Goal: Information Seeking & Learning: Learn about a topic

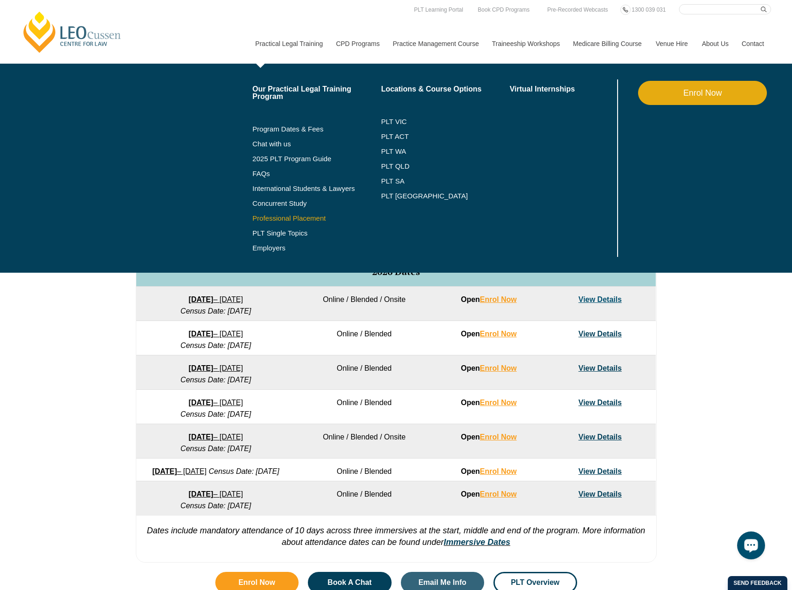
click at [283, 217] on link "Professional Placement" at bounding box center [316, 218] width 129 height 7
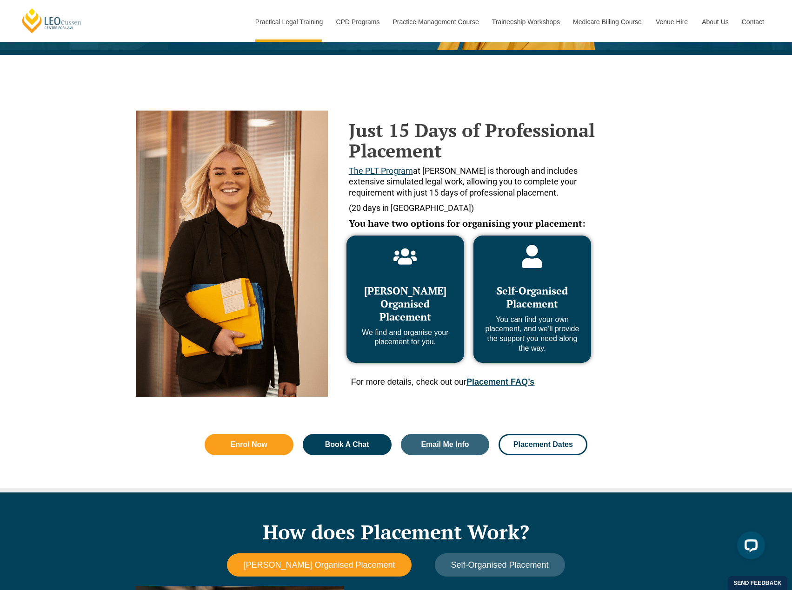
click at [518, 297] on span "Self-Organised Placement" at bounding box center [531, 297] width 71 height 26
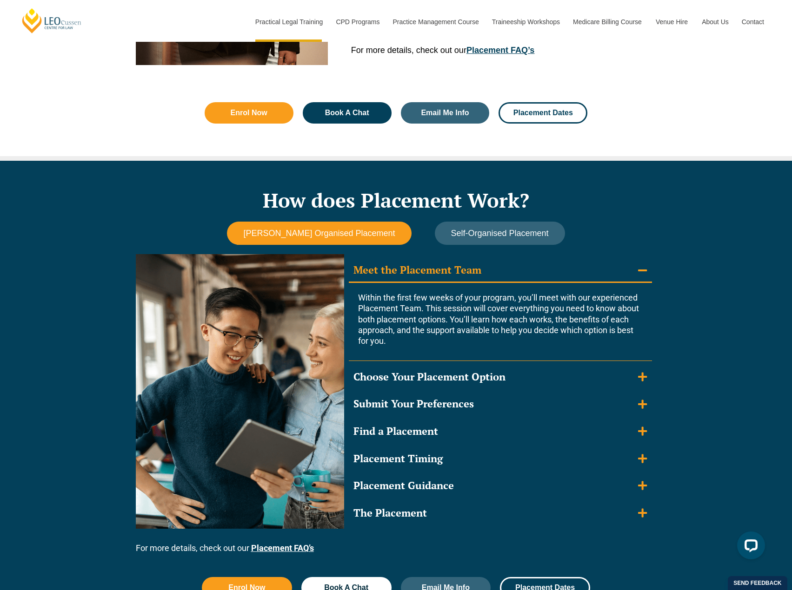
scroll to position [651, 0]
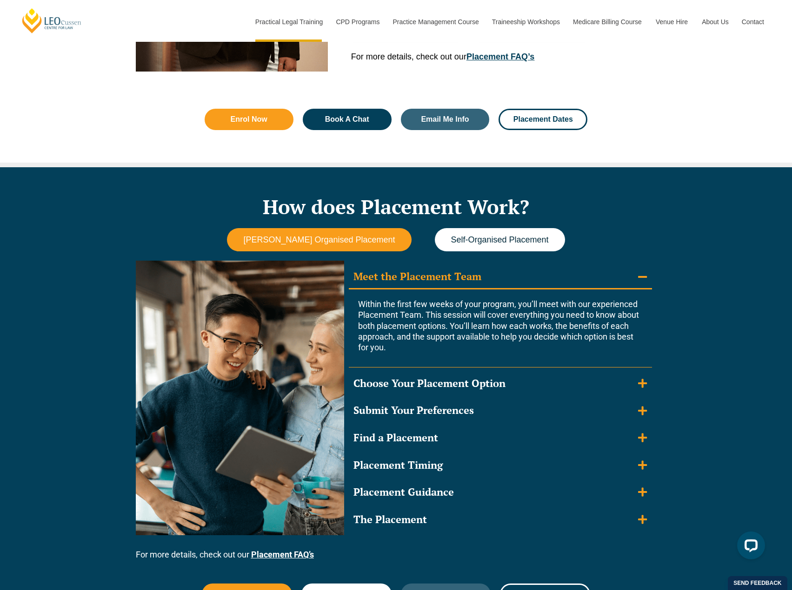
click at [474, 234] on button "Self-Organised Placement" at bounding box center [500, 240] width 130 height 24
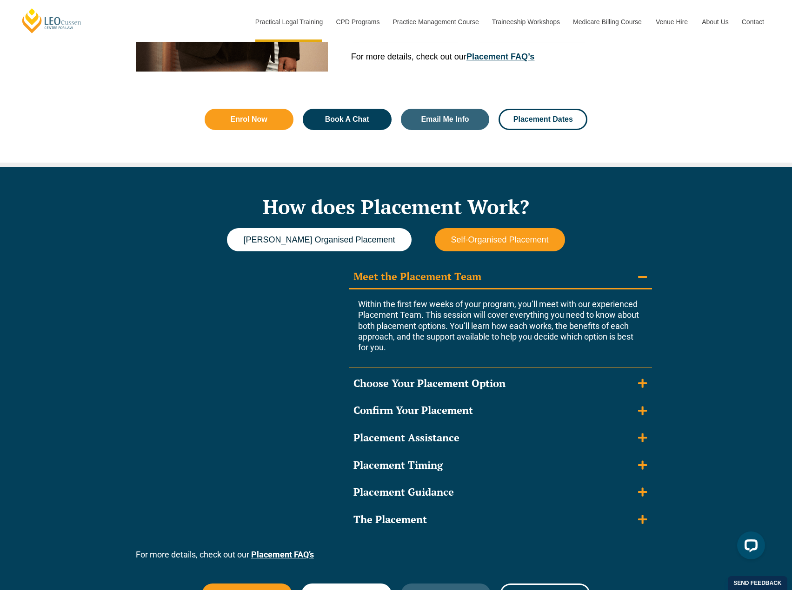
click at [364, 238] on span "Leo Cussen Organised Placement" at bounding box center [319, 240] width 152 height 10
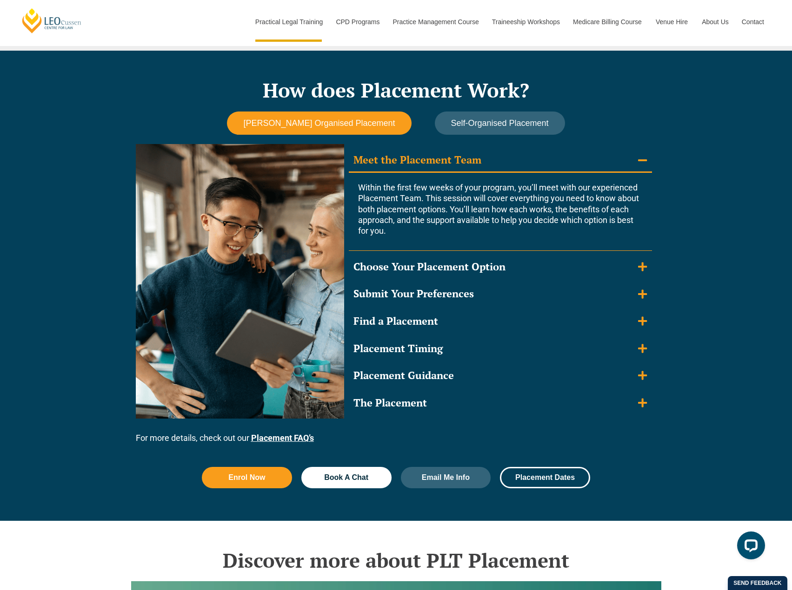
scroll to position [790, 0]
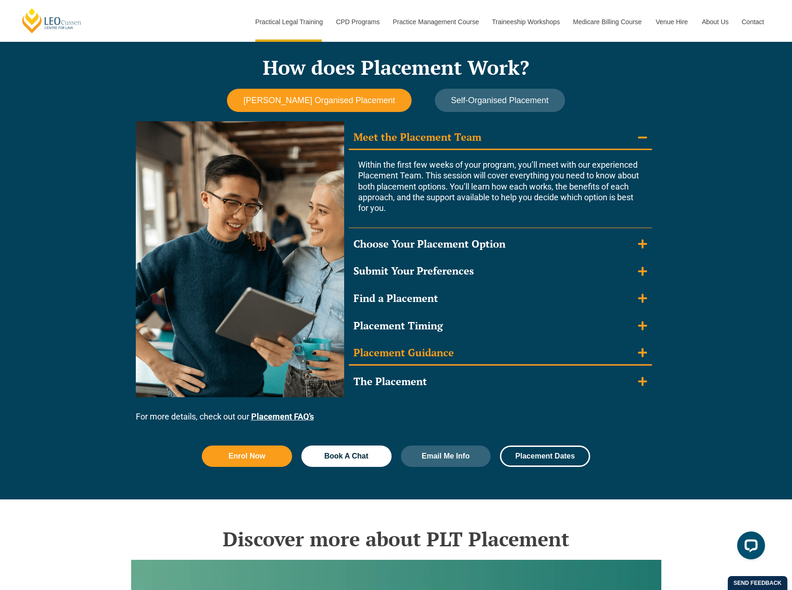
click at [638, 356] on icon "Accordion. Open links with Enter or Space, close with Escape, and navigate with…" at bounding box center [642, 353] width 9 height 10
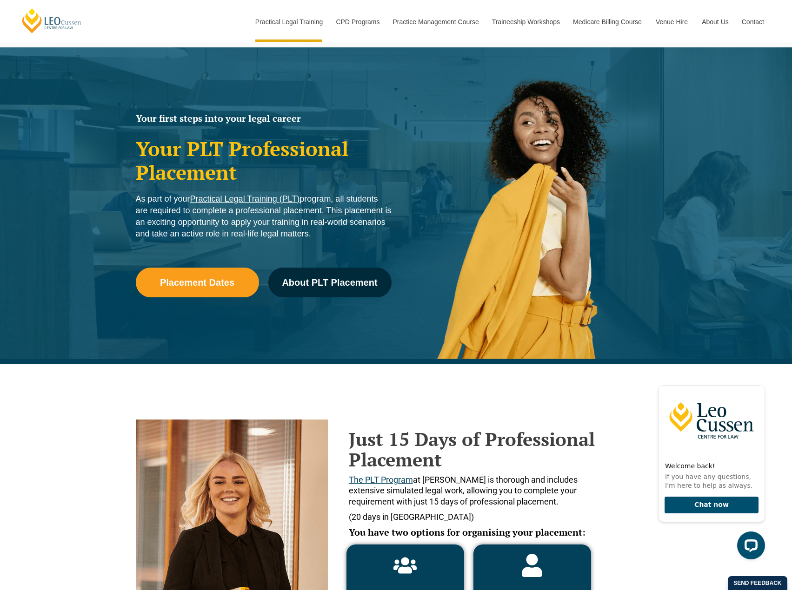
scroll to position [0, 0]
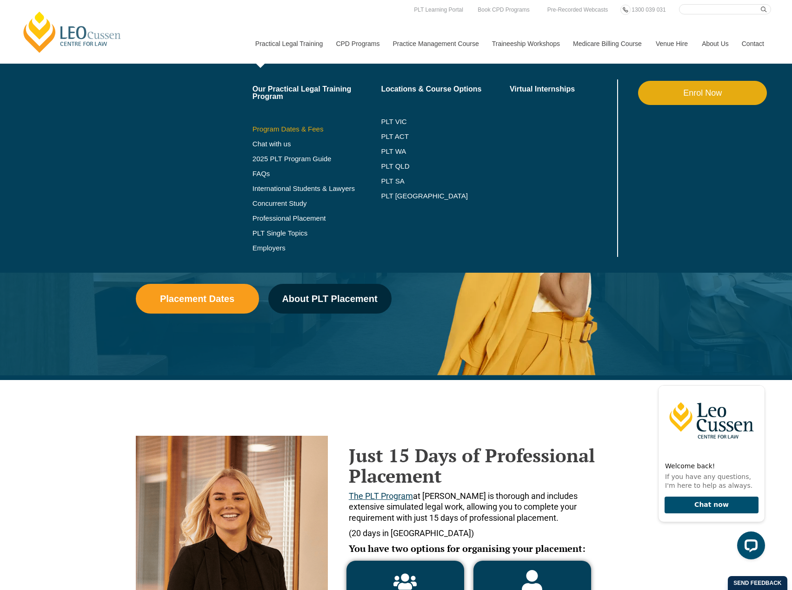
click at [281, 130] on link "Program Dates & Fees" at bounding box center [316, 129] width 129 height 7
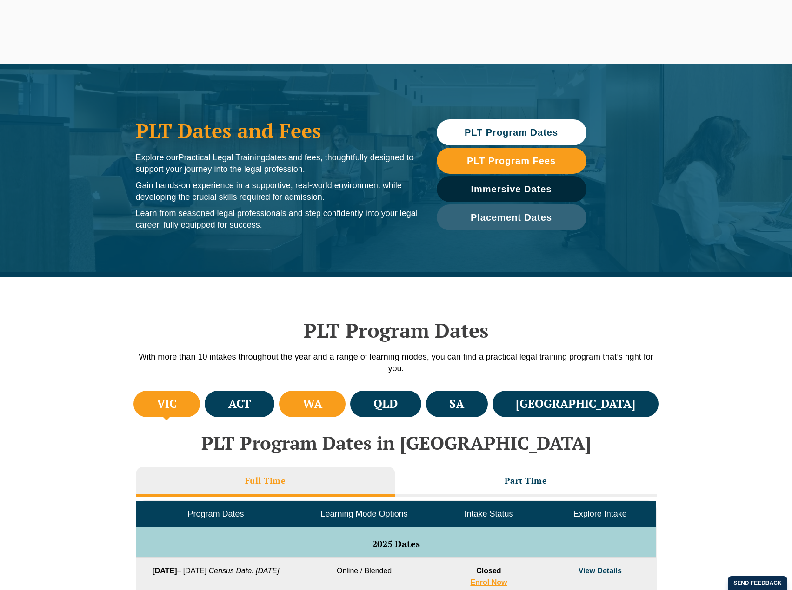
click at [345, 404] on li "WA" at bounding box center [312, 404] width 66 height 26
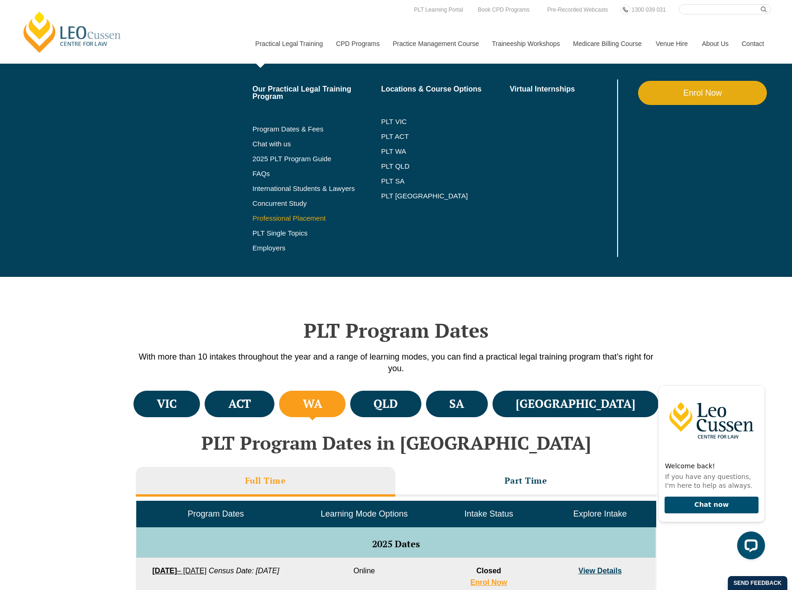
click at [303, 216] on link "Professional Placement" at bounding box center [316, 218] width 129 height 7
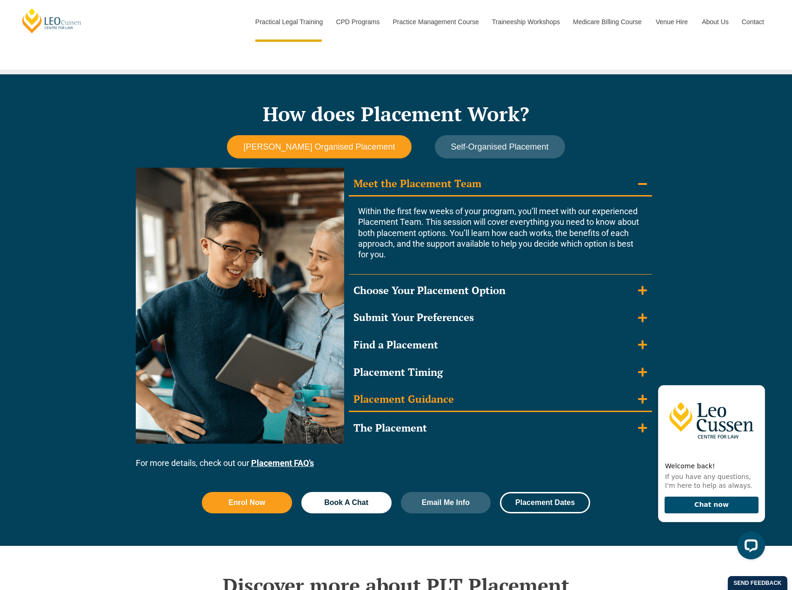
click at [639, 395] on icon "Accordion. Open links with Enter or Space, close with Escape, and navigate with…" at bounding box center [642, 399] width 9 height 10
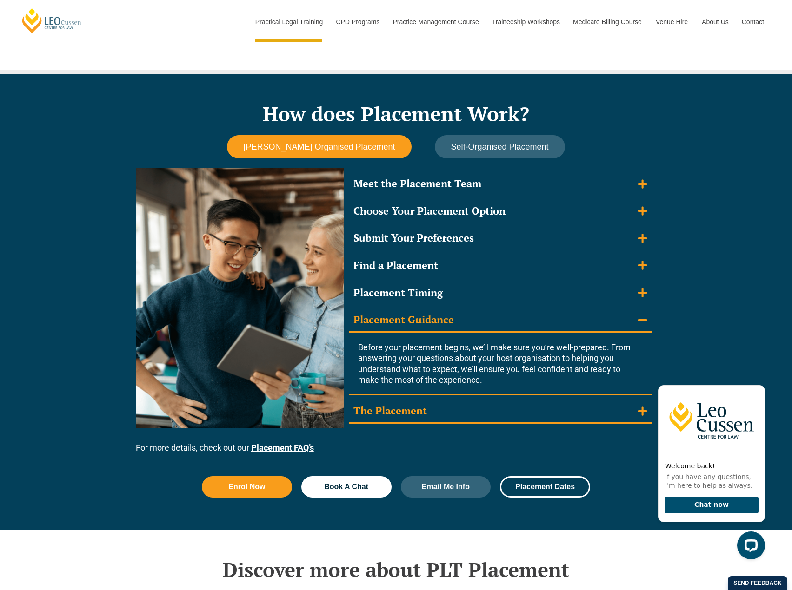
click at [468, 413] on summary "The Placement" at bounding box center [500, 412] width 303 height 24
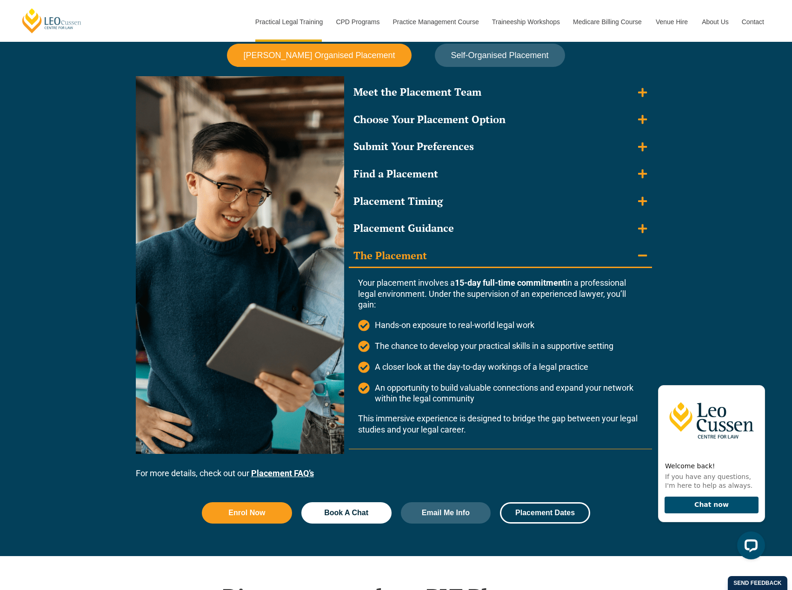
scroll to position [930, 0]
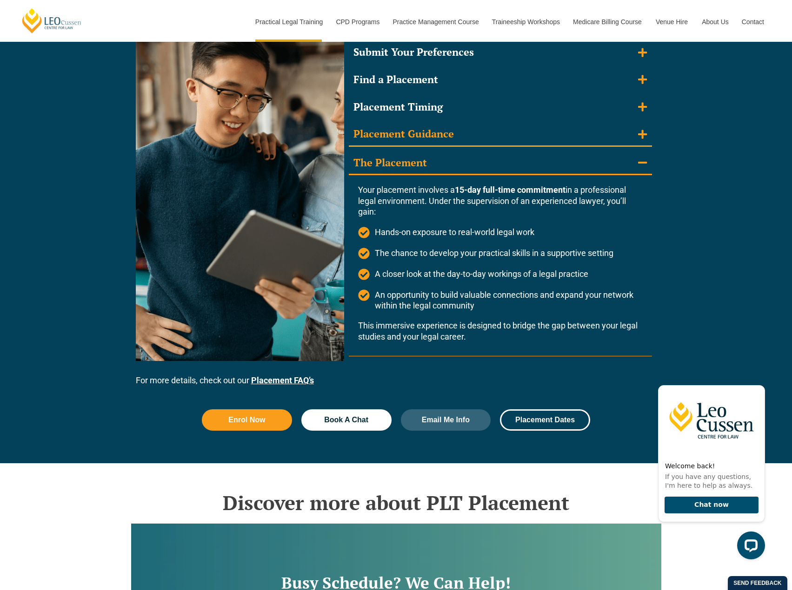
click at [417, 134] on div "Placement Guidance" at bounding box center [403, 133] width 100 height 13
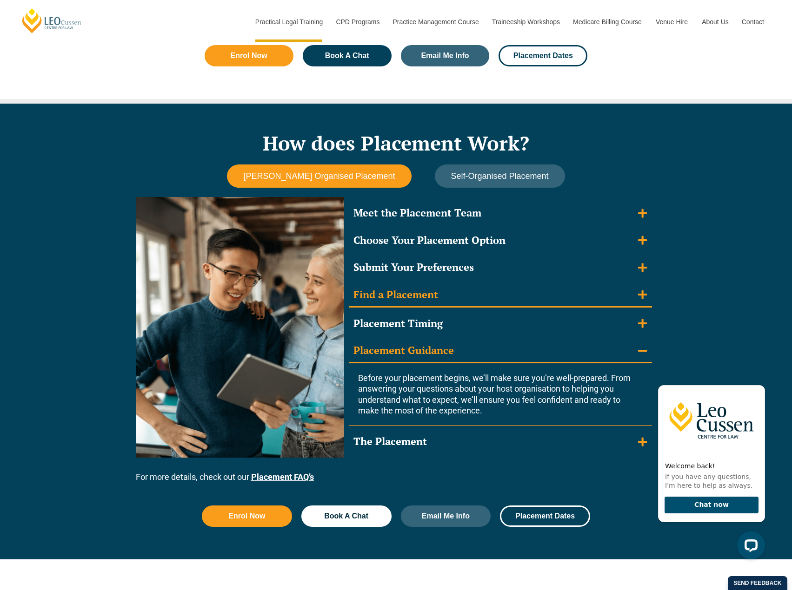
scroll to position [790, 0]
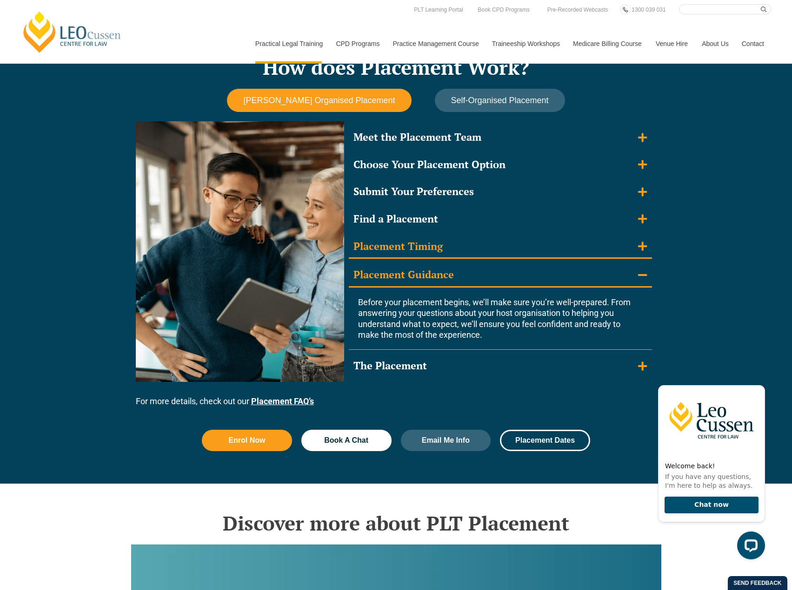
click at [451, 252] on summary "Placement Timing" at bounding box center [500, 247] width 303 height 24
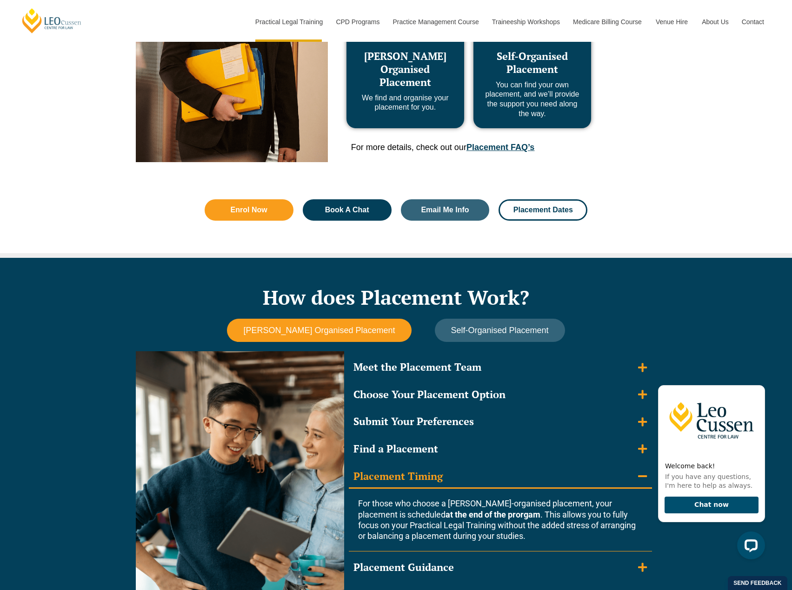
scroll to position [465, 0]
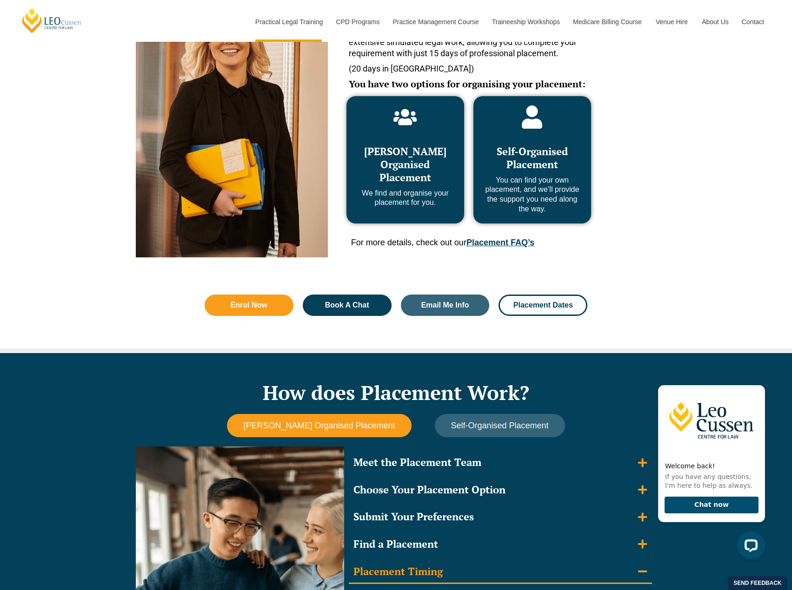
drag, startPoint x: 487, startPoint y: 236, endPoint x: 502, endPoint y: 251, distance: 21.0
click at [487, 236] on div "Leo Cussen Organised Placement We find and organise your placement for you. Sel…" at bounding box center [468, 172] width 263 height 171
drag, startPoint x: 509, startPoint y: 239, endPoint x: 527, endPoint y: 258, distance: 26.3
click at [510, 240] on link "Placement FAQ’s" at bounding box center [500, 242] width 68 height 9
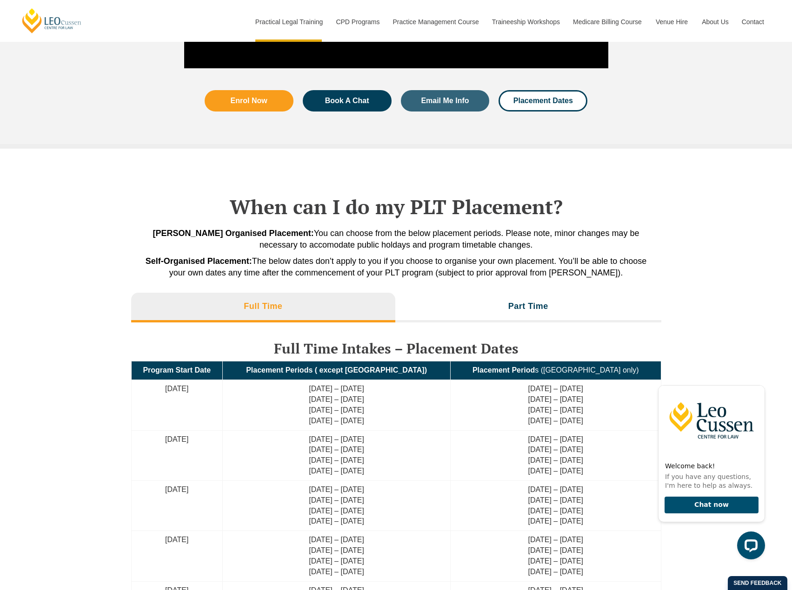
scroll to position [1693, 0]
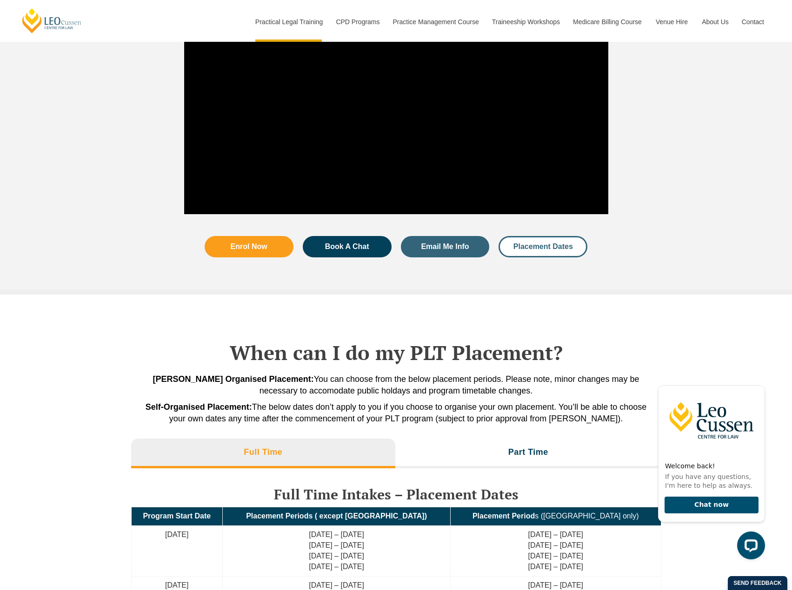
click at [540, 244] on span "Placement Dates" at bounding box center [542, 246] width 59 height 7
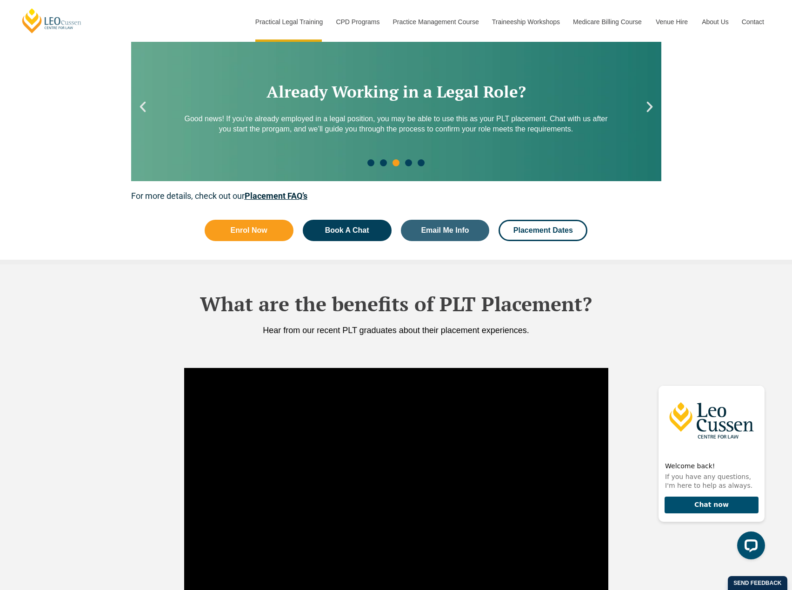
scroll to position [1198, 0]
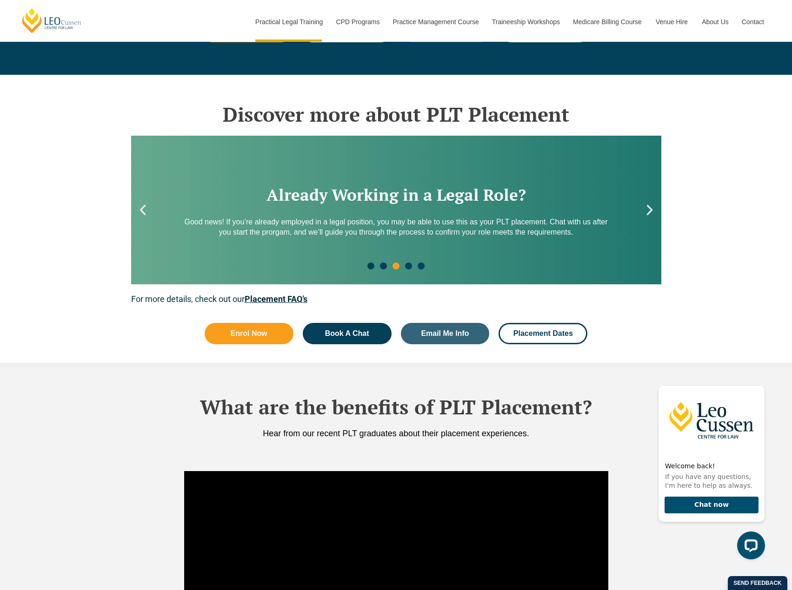
click at [647, 218] on div "Already Working in a Legal Role? Good news! If you’re already employed in a leg…" at bounding box center [396, 210] width 530 height 149
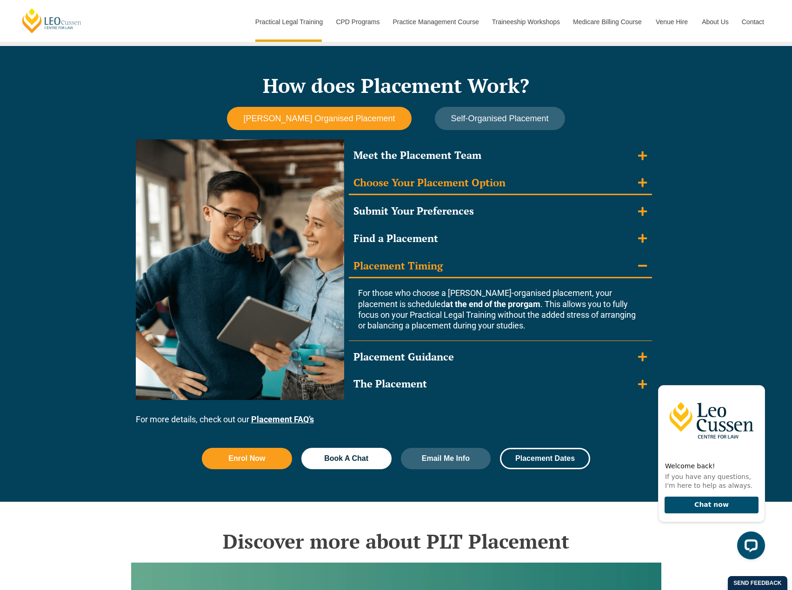
scroll to position [733, 0]
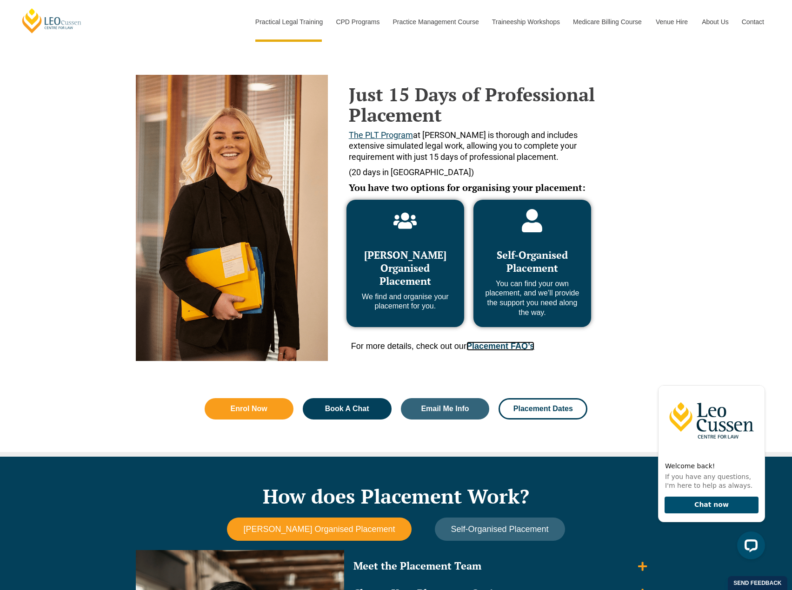
click at [500, 346] on link "Placement FAQ’s" at bounding box center [500, 346] width 68 height 9
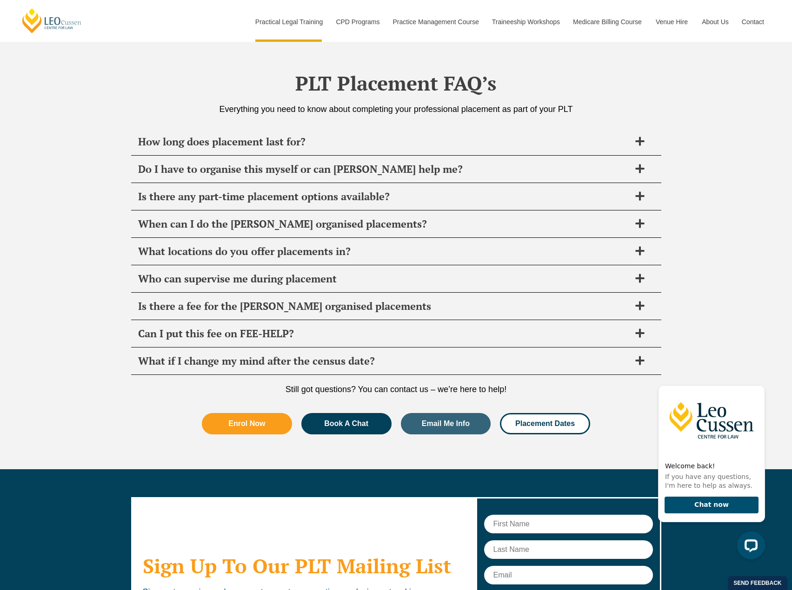
scroll to position [3227, 0]
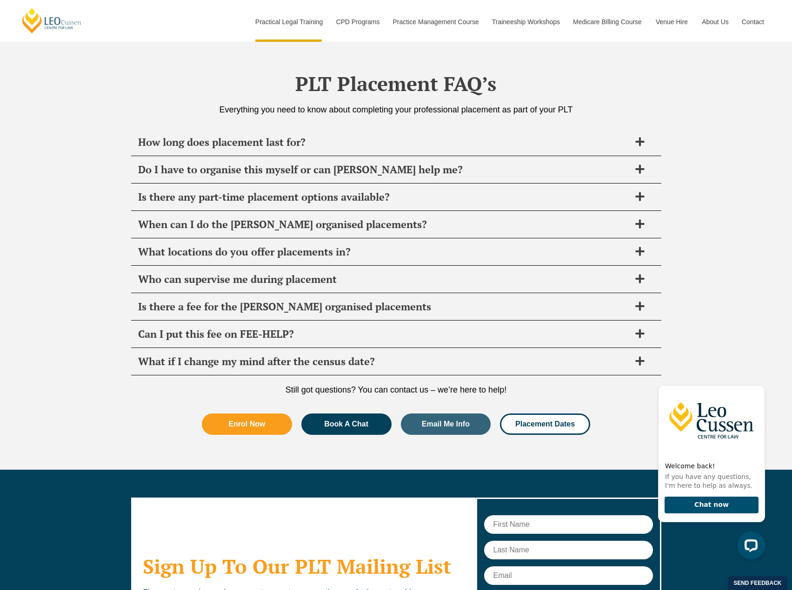
click at [788, 518] on div "Sign Up To Our PLT Mailing List Sign up to receive early access to events, care…" at bounding box center [396, 584] width 792 height 229
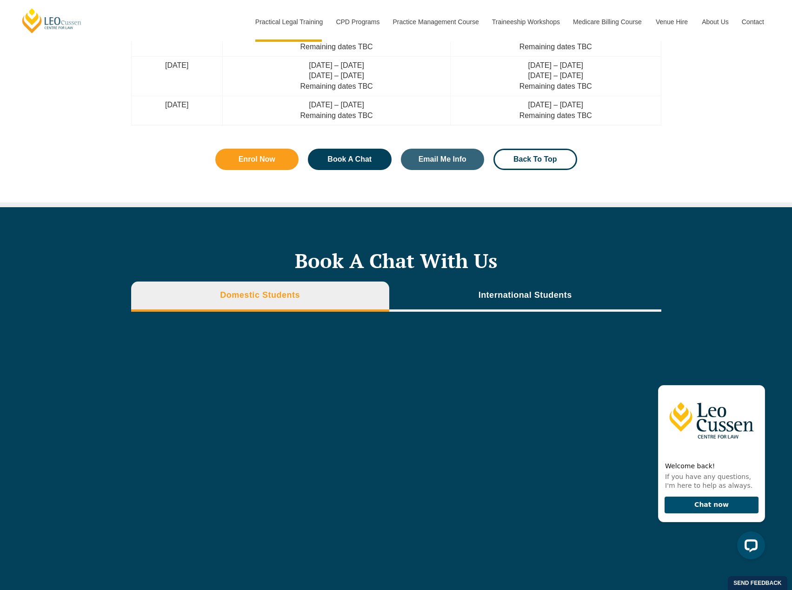
scroll to position [0, 0]
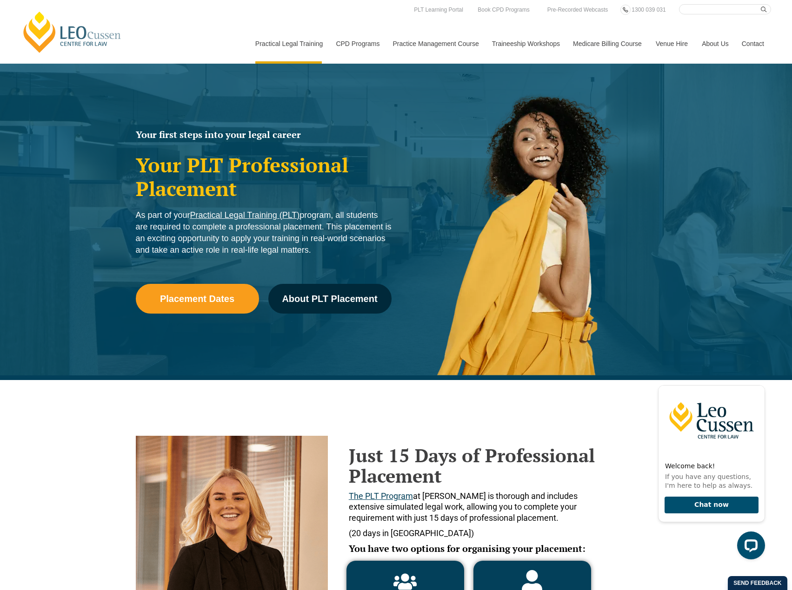
click at [741, 9] on input "Search here" at bounding box center [725, 9] width 92 height 10
type input "WA Placement"
click at [760, 4] on button "submit" at bounding box center [765, 9] width 10 height 10
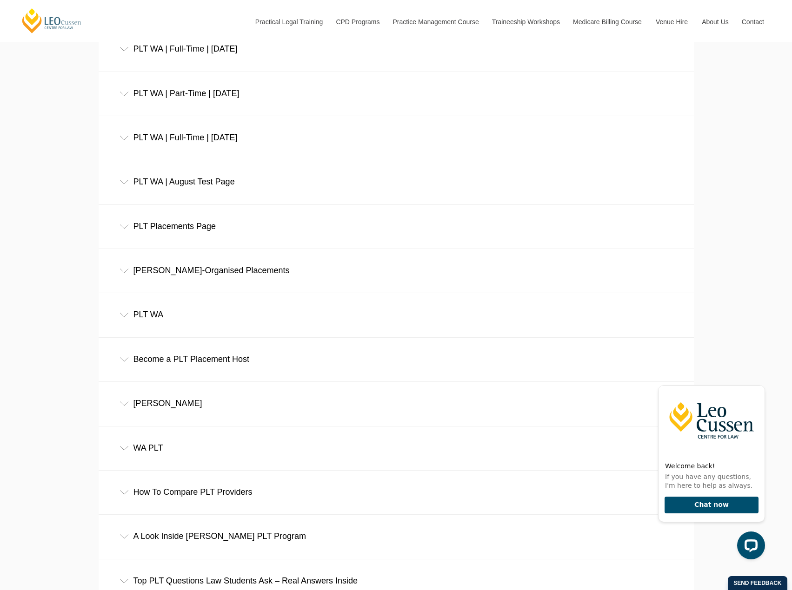
scroll to position [1116, 0]
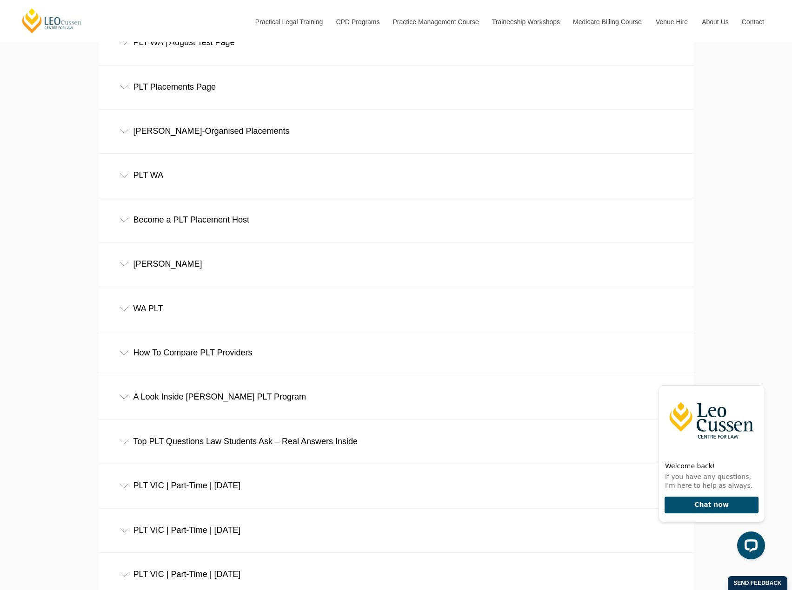
click at [120, 304] on div "WA PLT" at bounding box center [396, 308] width 595 height 43
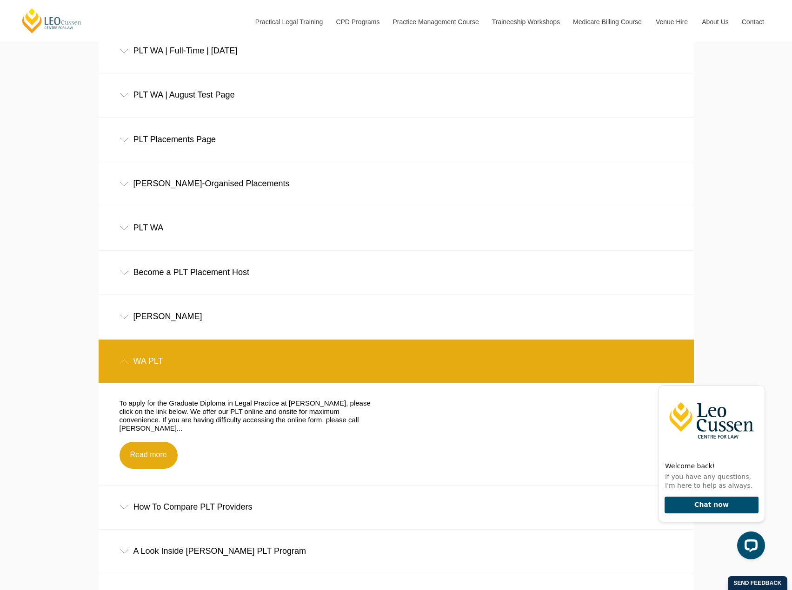
scroll to position [883, 0]
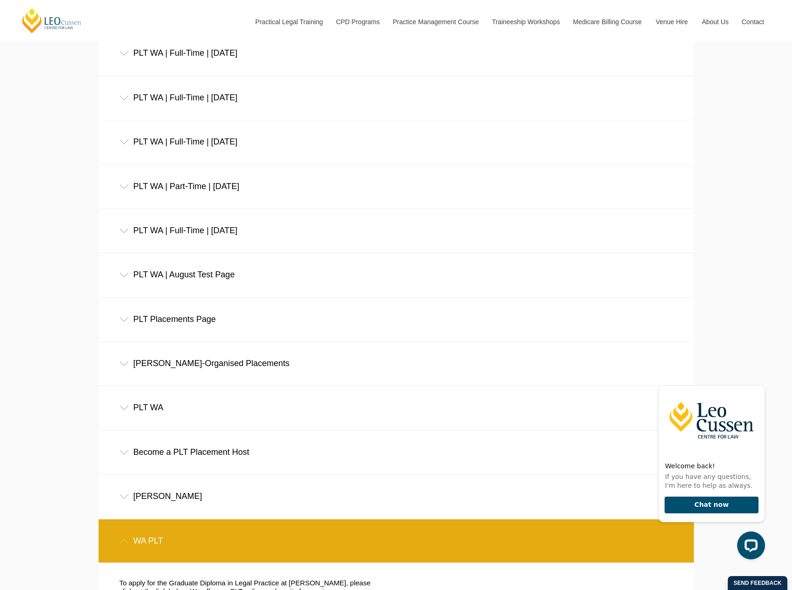
click at [119, 273] on div "PLT WA | August Test Page" at bounding box center [396, 274] width 595 height 43
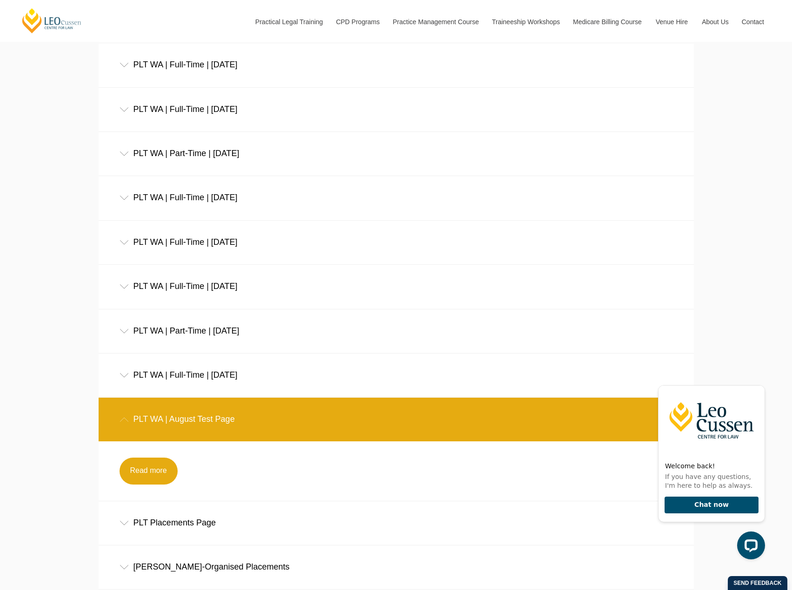
scroll to position [744, 0]
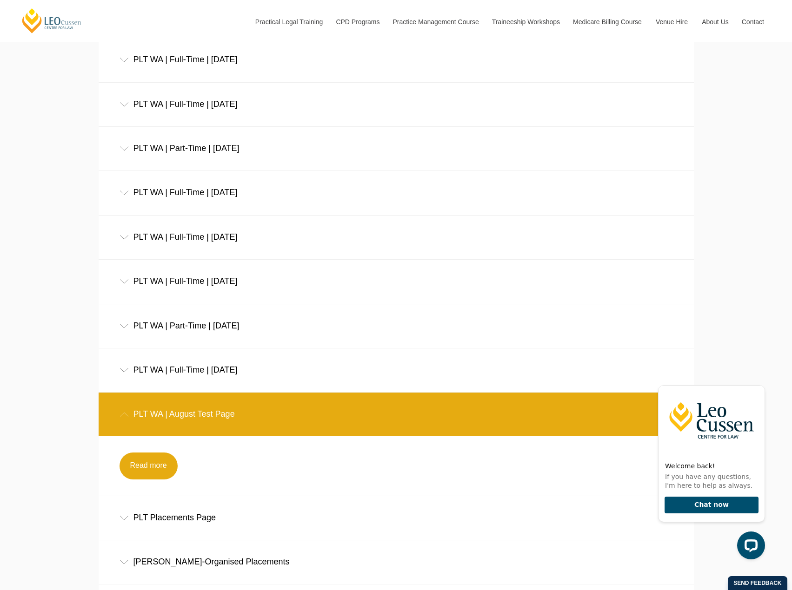
click at [126, 240] on icon at bounding box center [123, 237] width 9 height 5
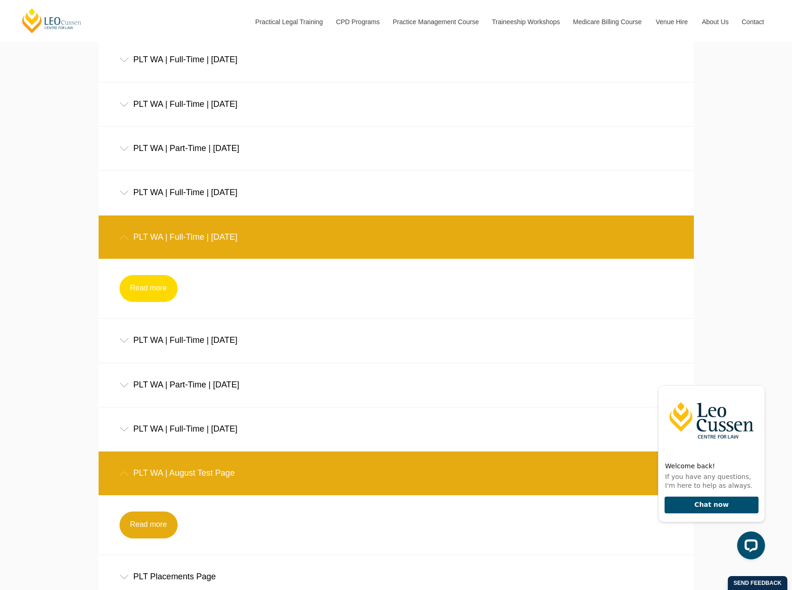
click at [138, 285] on link "Read more" at bounding box center [148, 288] width 58 height 27
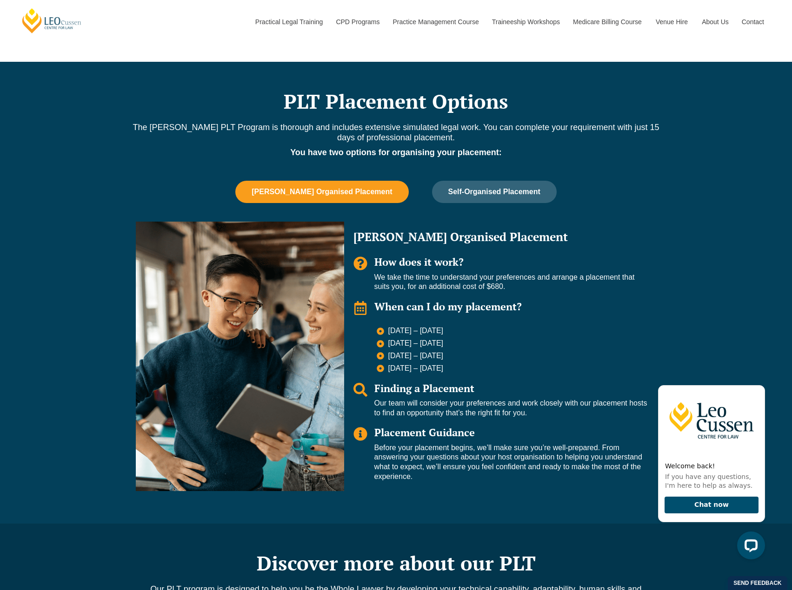
scroll to position [372, 0]
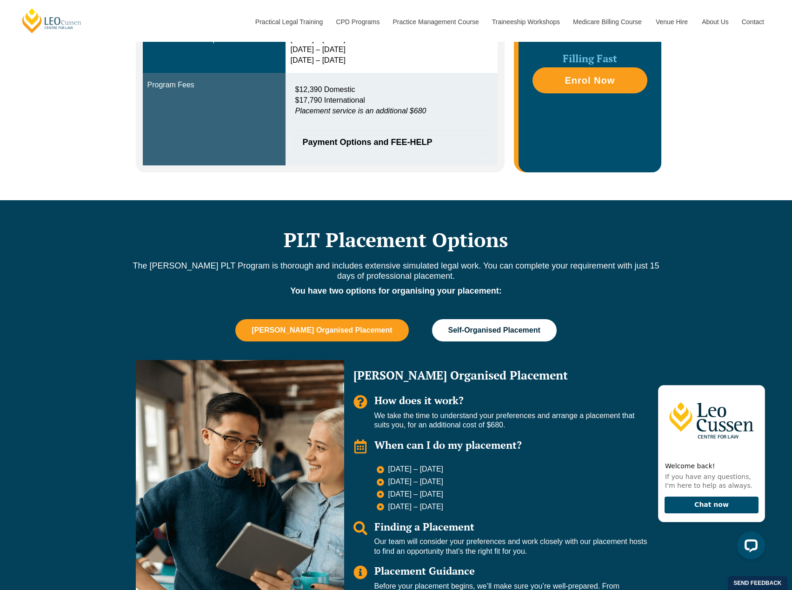
click at [502, 329] on span "Self-Organised Placement" at bounding box center [494, 330] width 92 height 8
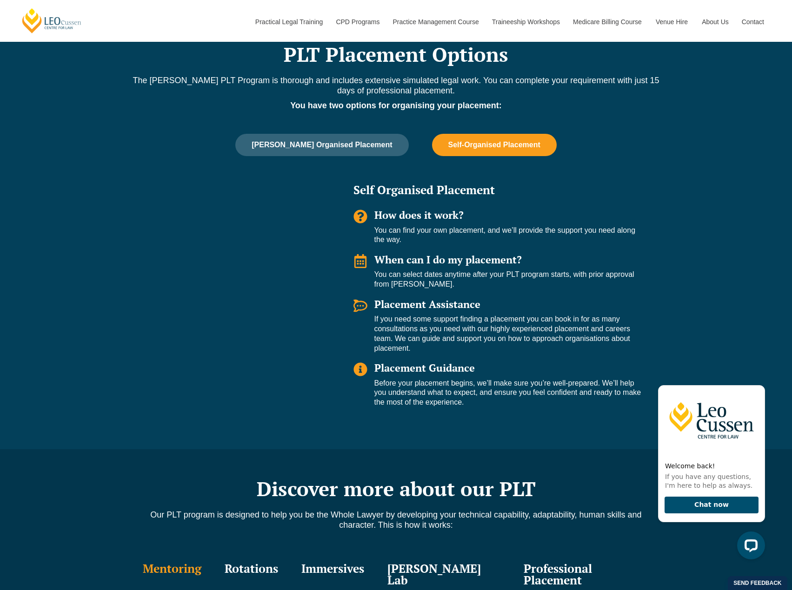
scroll to position [558, 0]
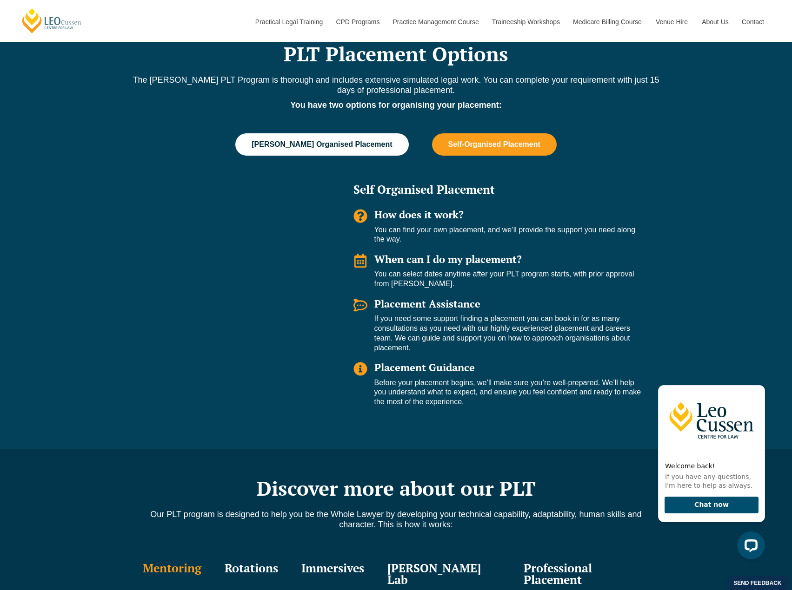
click at [331, 148] on span "[PERSON_NAME] Organised Placement" at bounding box center [321, 144] width 140 height 8
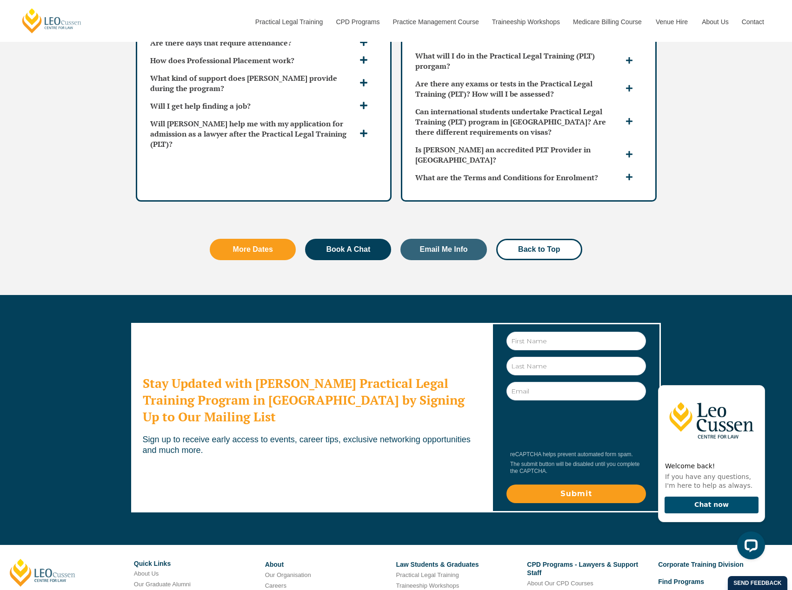
scroll to position [2730, 0]
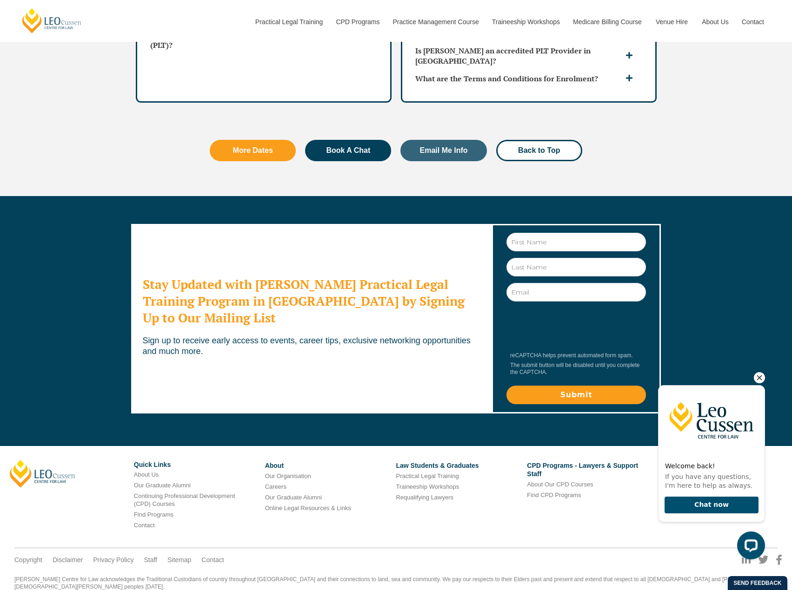
click at [760, 378] on icon "Hide greeting" at bounding box center [758, 377] width 11 height 11
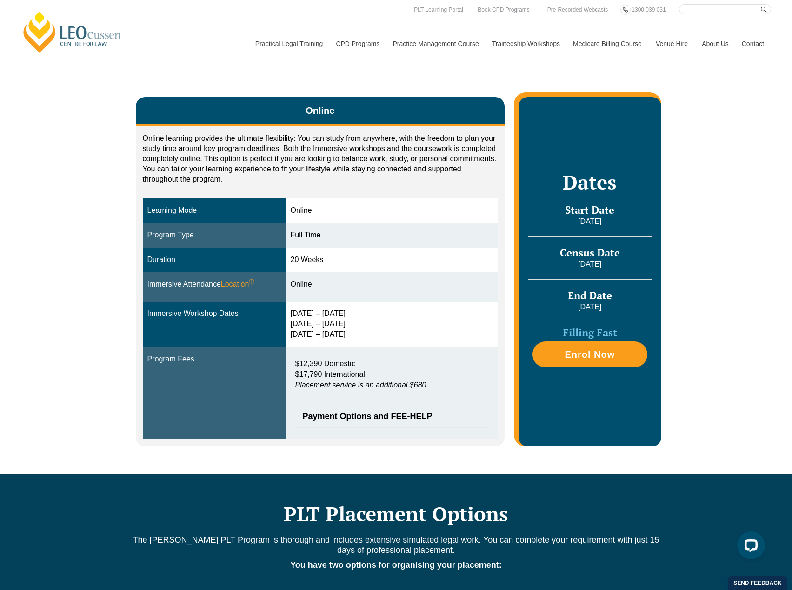
scroll to position [0, 0]
